Goal: Task Accomplishment & Management: Manage account settings

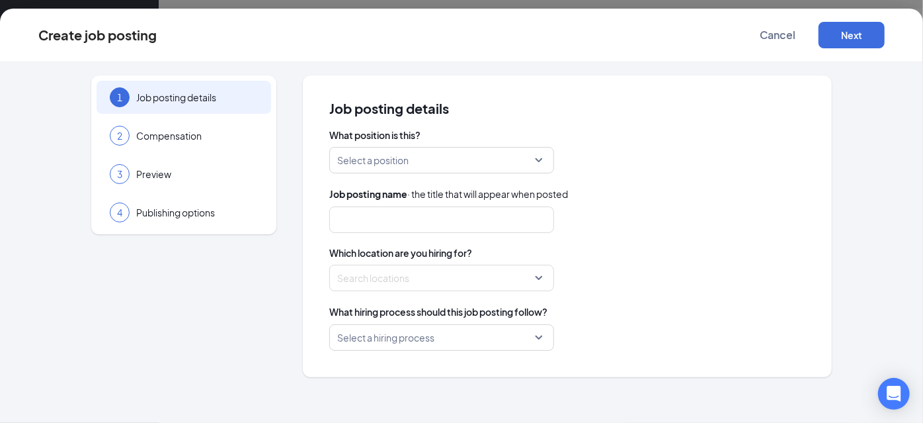
click at [156, 98] on span "Job posting details" at bounding box center [197, 97] width 122 height 13
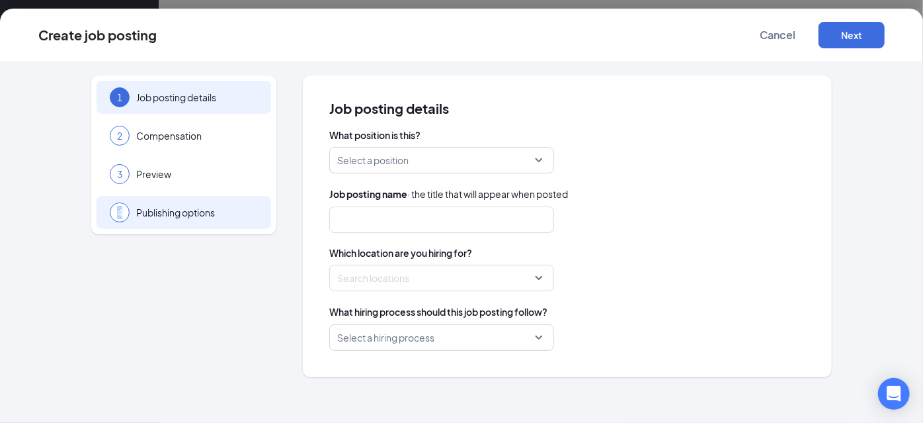
click at [120, 213] on span "4" at bounding box center [119, 212] width 5 height 13
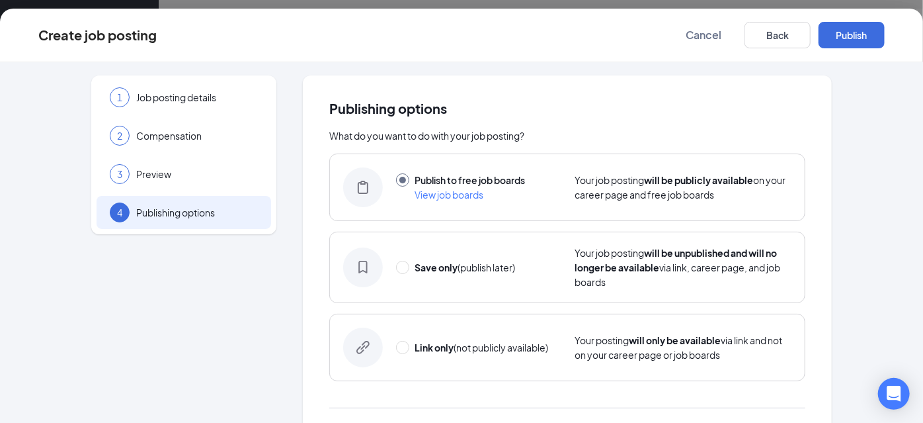
drag, startPoint x: 187, startPoint y: 161, endPoint x: 285, endPoint y: 170, distance: 99.0
click at [187, 161] on div "3 Preview" at bounding box center [184, 173] width 175 height 33
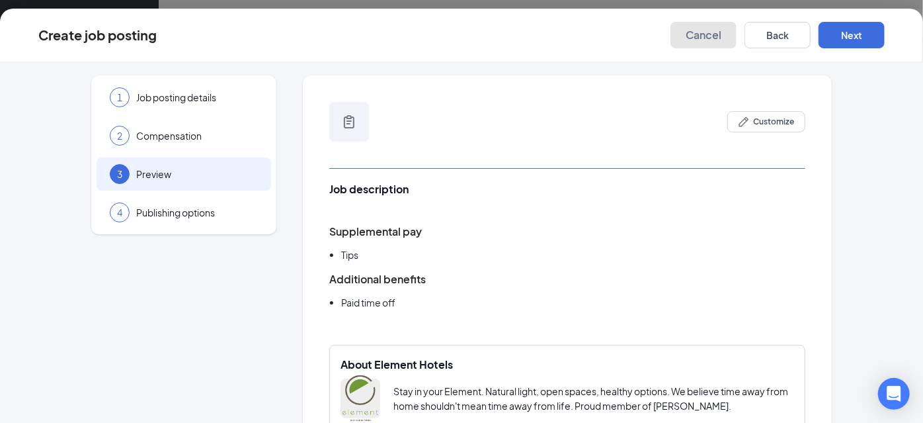
click at [700, 36] on span "Cancel" at bounding box center [704, 34] width 36 height 13
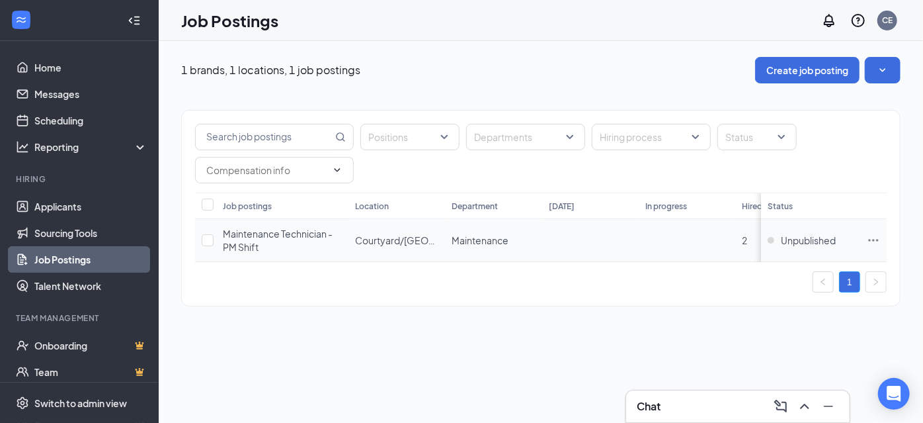
click at [239, 237] on span "Maintenance Technician - PM Shift" at bounding box center [278, 240] width 110 height 25
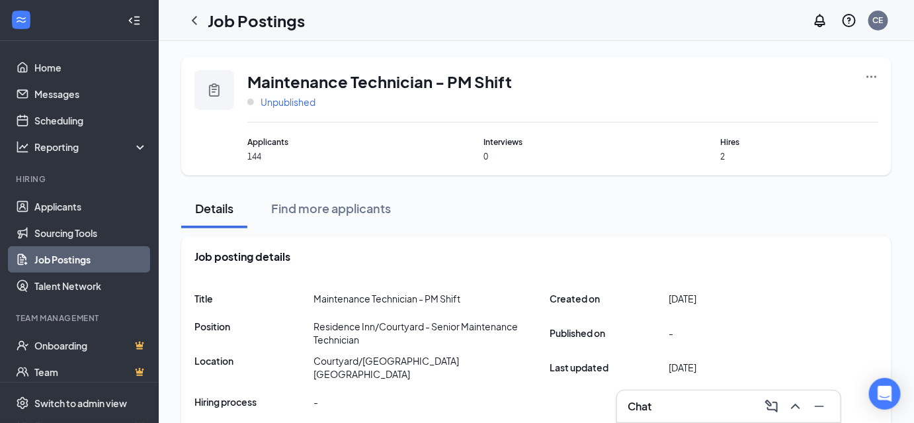
click at [284, 105] on span "Unpublished" at bounding box center [288, 101] width 55 height 13
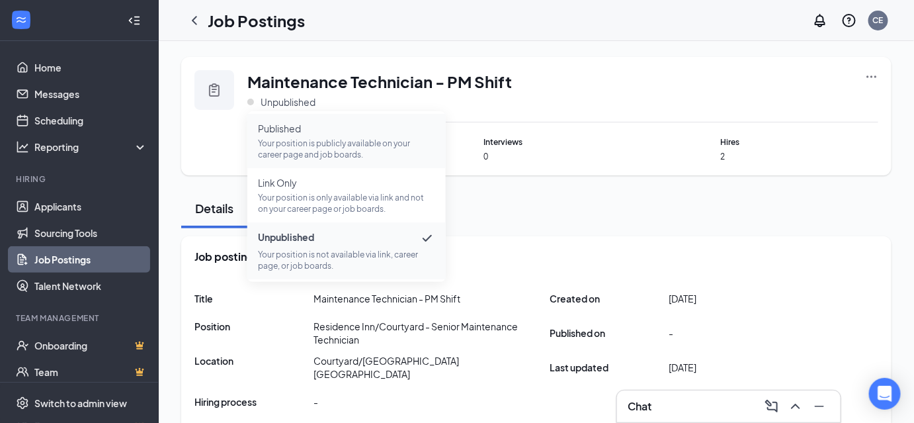
click at [276, 131] on span "Published" at bounding box center [346, 128] width 177 height 13
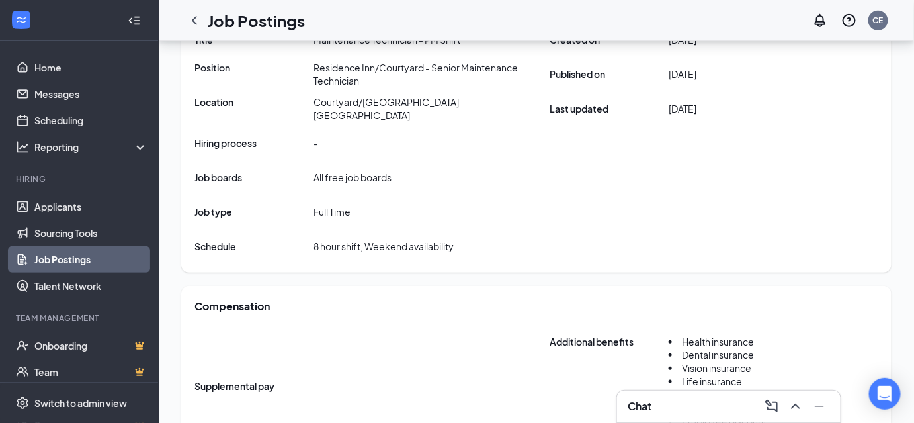
scroll to position [249, 0]
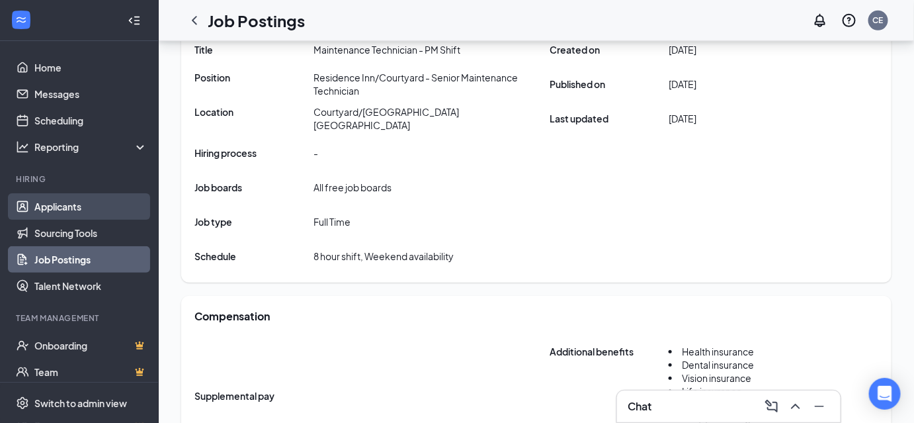
click at [58, 208] on link "Applicants" at bounding box center [90, 206] width 113 height 26
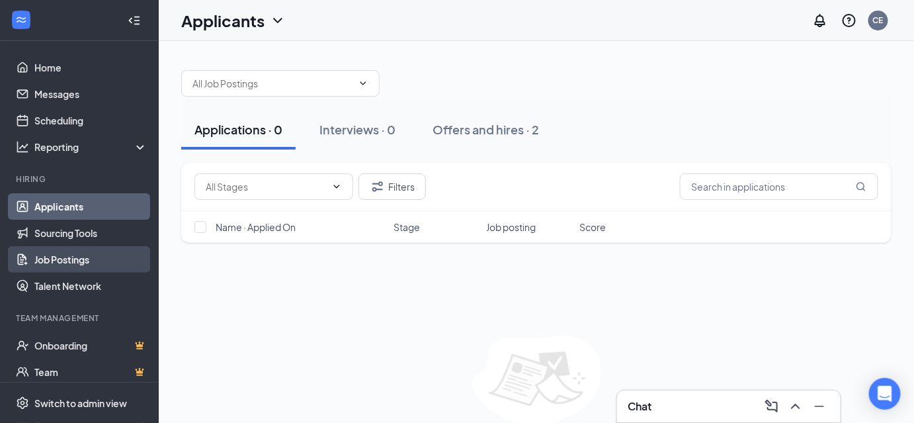
click at [64, 257] on link "Job Postings" at bounding box center [90, 259] width 113 height 26
